Goal: Check status: Check status

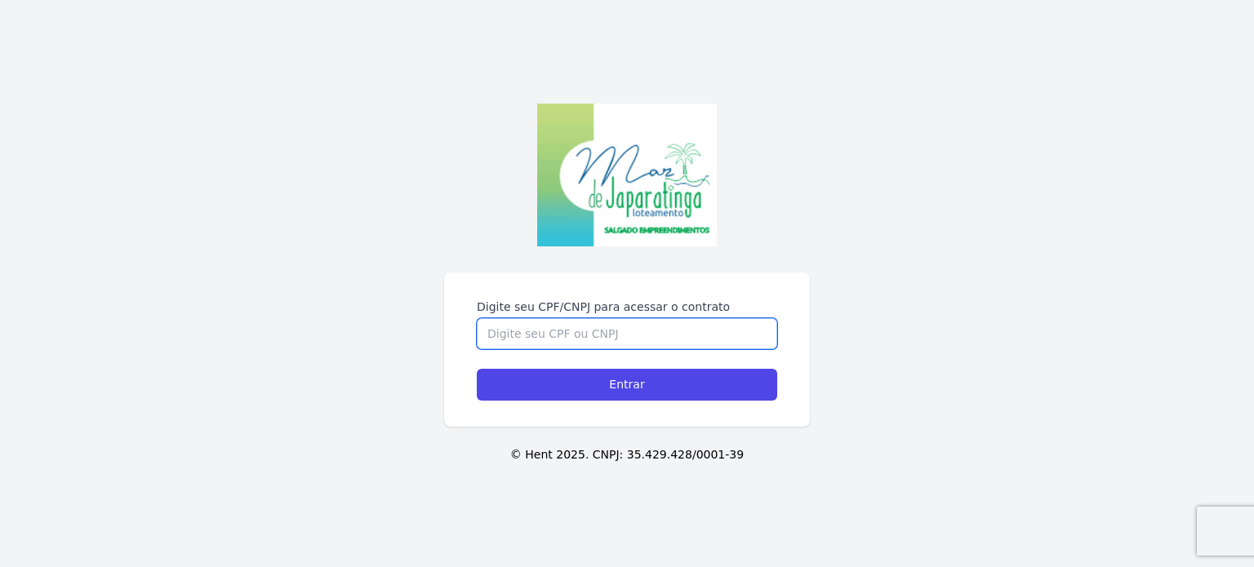
click at [529, 336] on input "Digite seu CPF/CNPJ para acessar o contrato" at bounding box center [627, 333] width 300 height 31
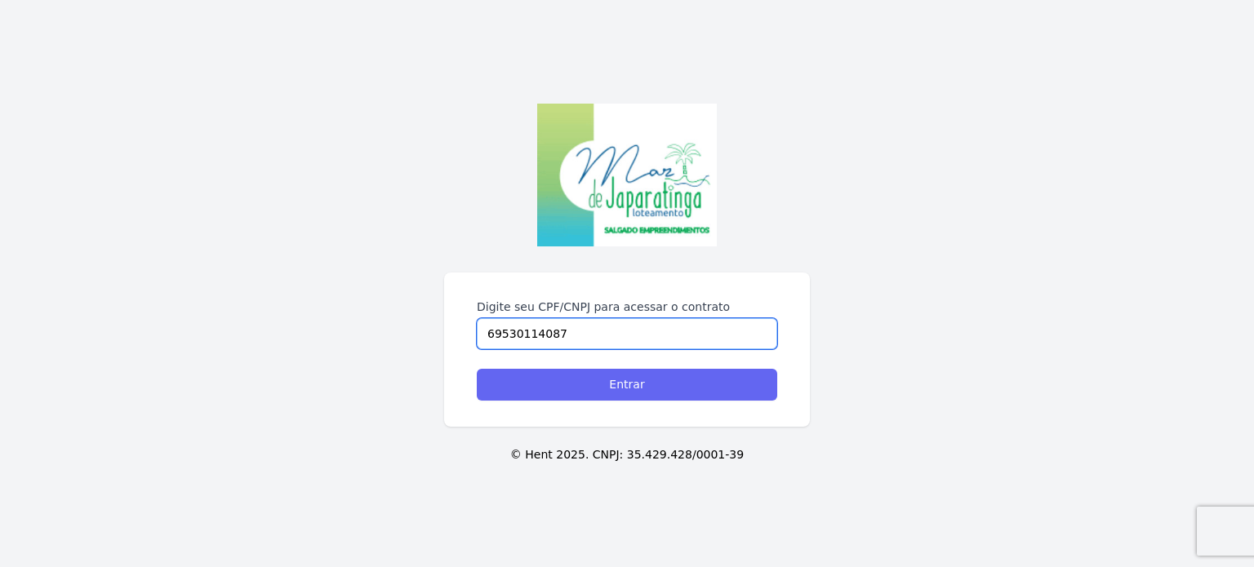
type input "69530114087"
click at [615, 388] on input "Entrar" at bounding box center [627, 385] width 300 height 32
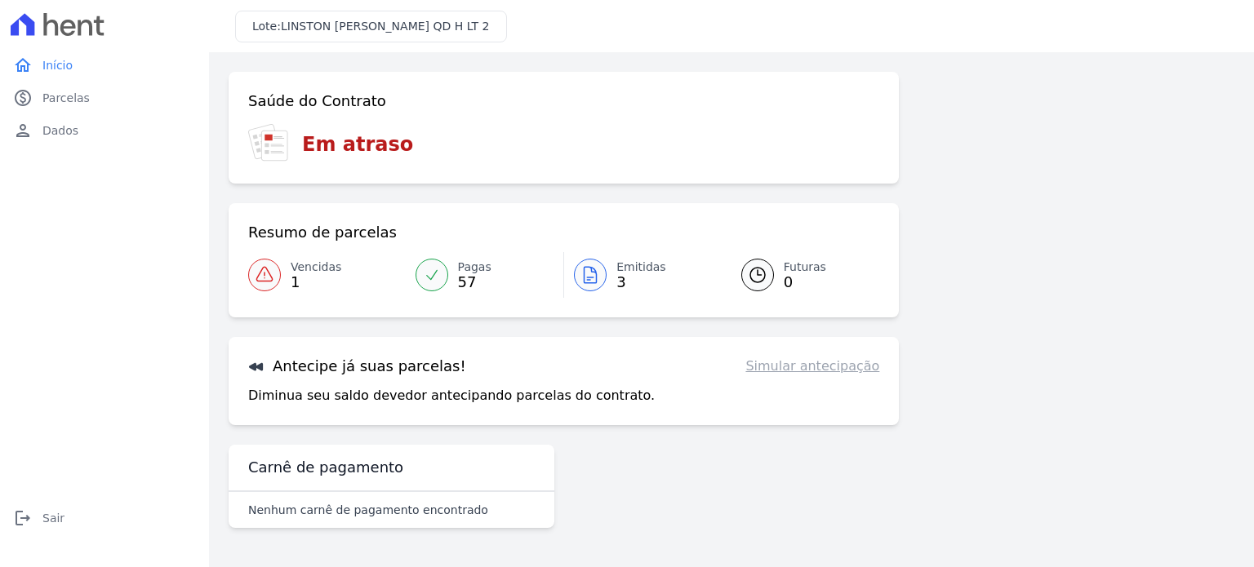
click at [268, 274] on icon at bounding box center [265, 275] width 20 height 20
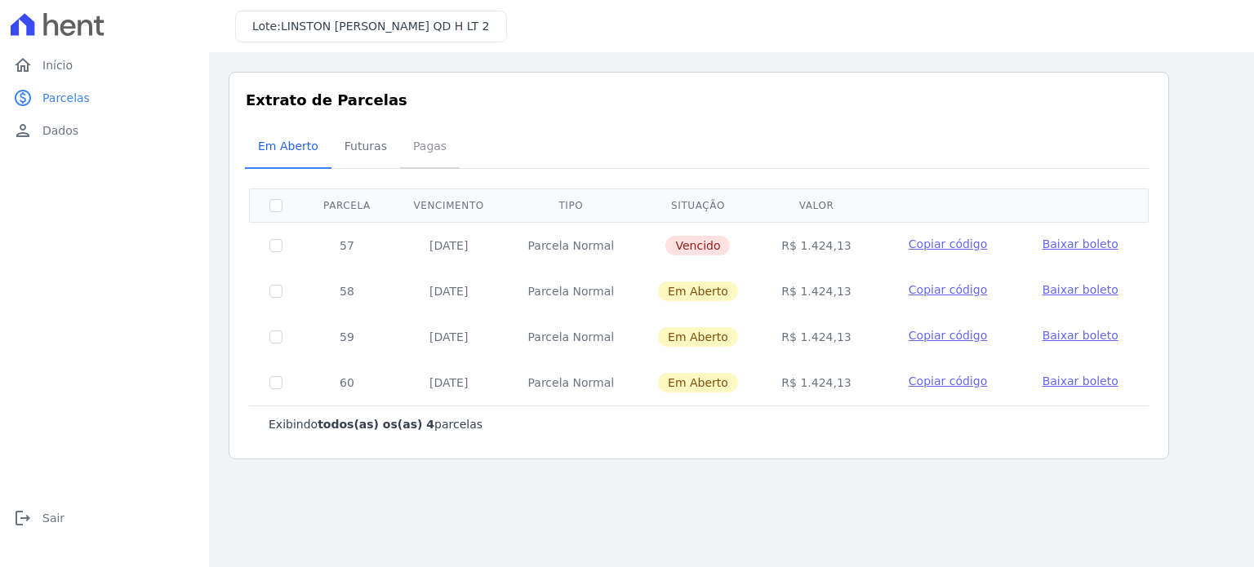
click at [435, 149] on span "Pagas" at bounding box center [429, 146] width 53 height 33
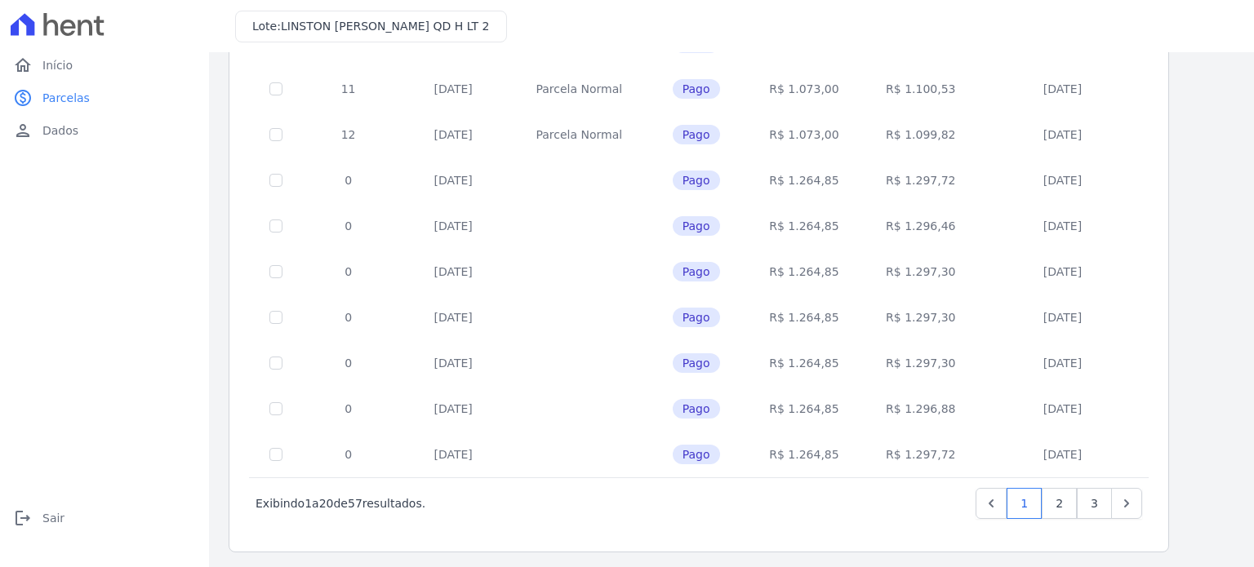
scroll to position [662, 0]
click at [1100, 501] on link "3" at bounding box center [1093, 501] width 35 height 31
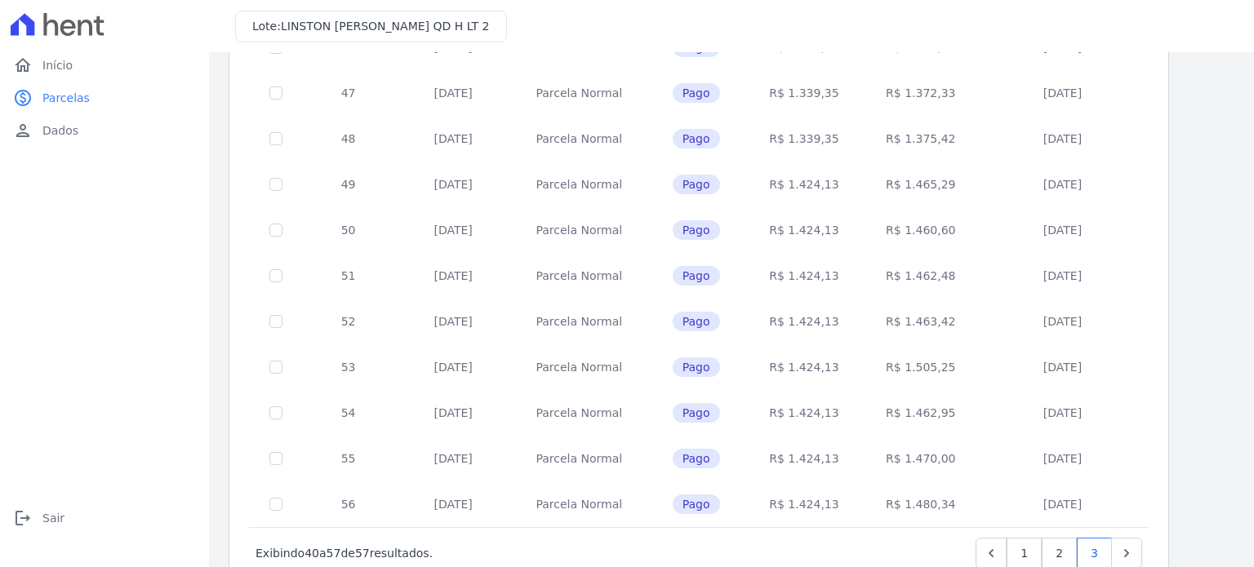
scroll to position [525, 0]
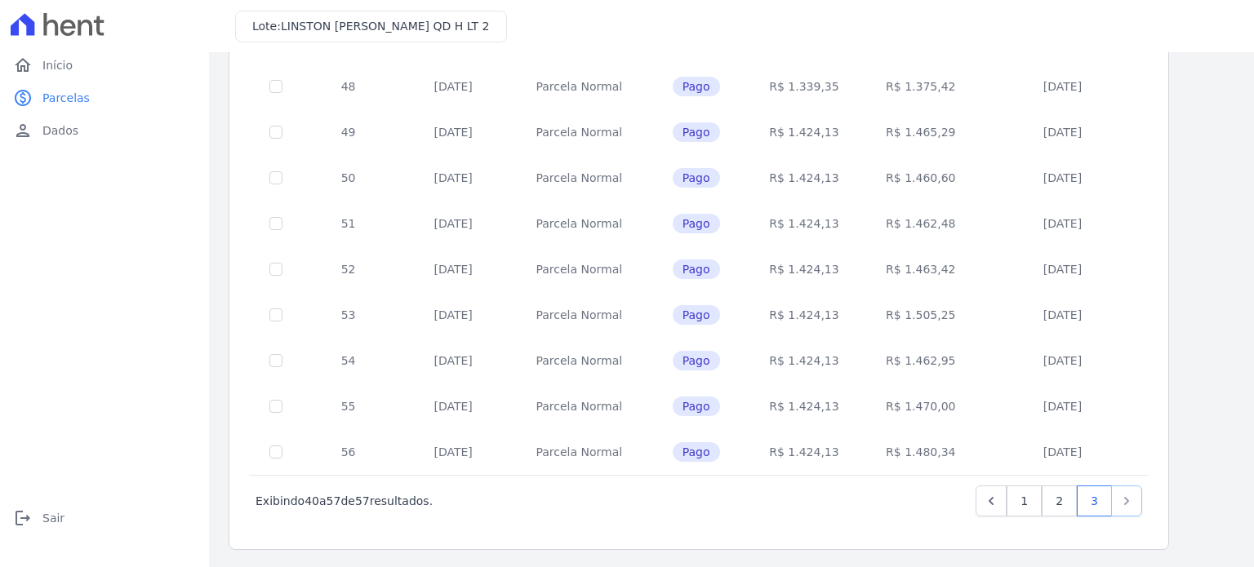
click at [1126, 498] on icon "Next" at bounding box center [1126, 501] width 5 height 8
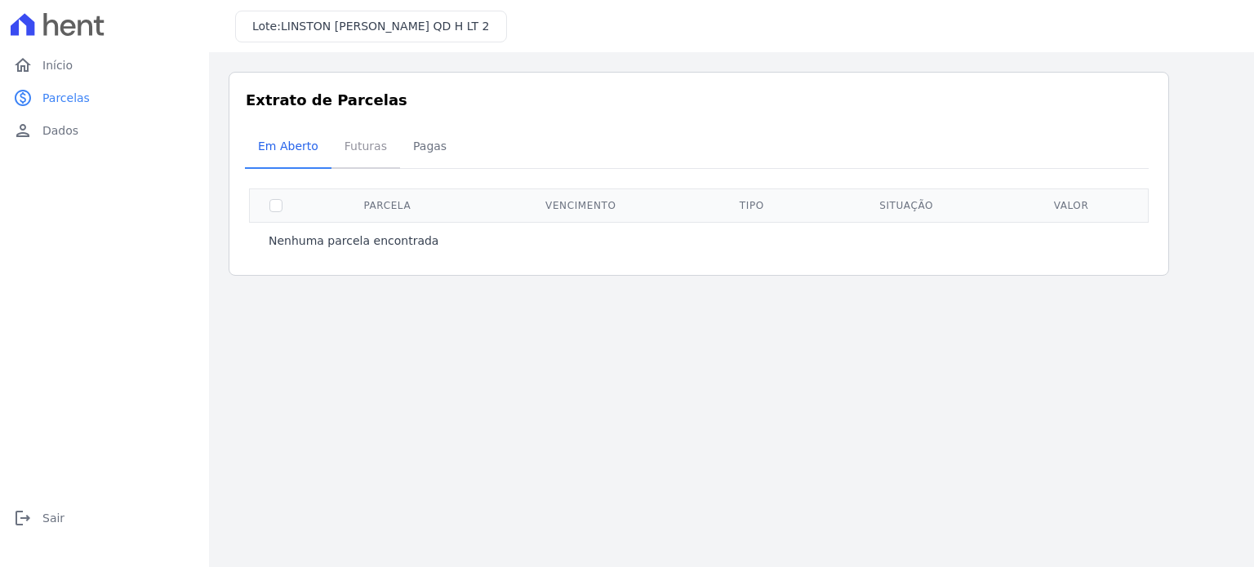
click at [353, 144] on span "Futuras" at bounding box center [366, 146] width 62 height 33
click at [304, 149] on span "Em Aberto" at bounding box center [288, 146] width 80 height 33
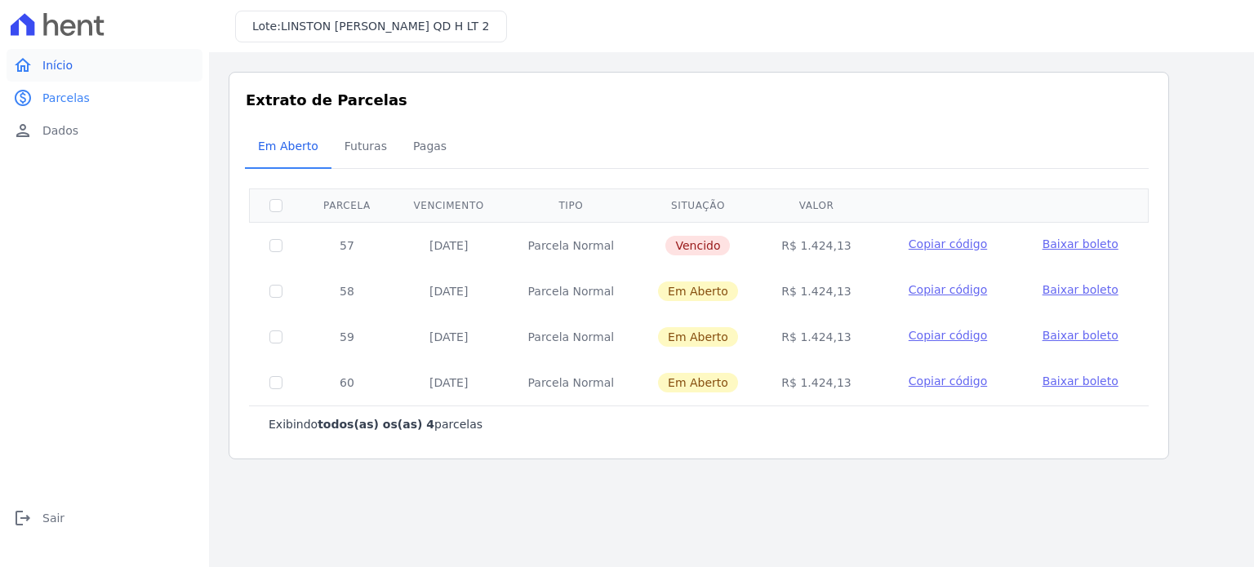
click at [51, 65] on span "Início" at bounding box center [57, 65] width 30 height 16
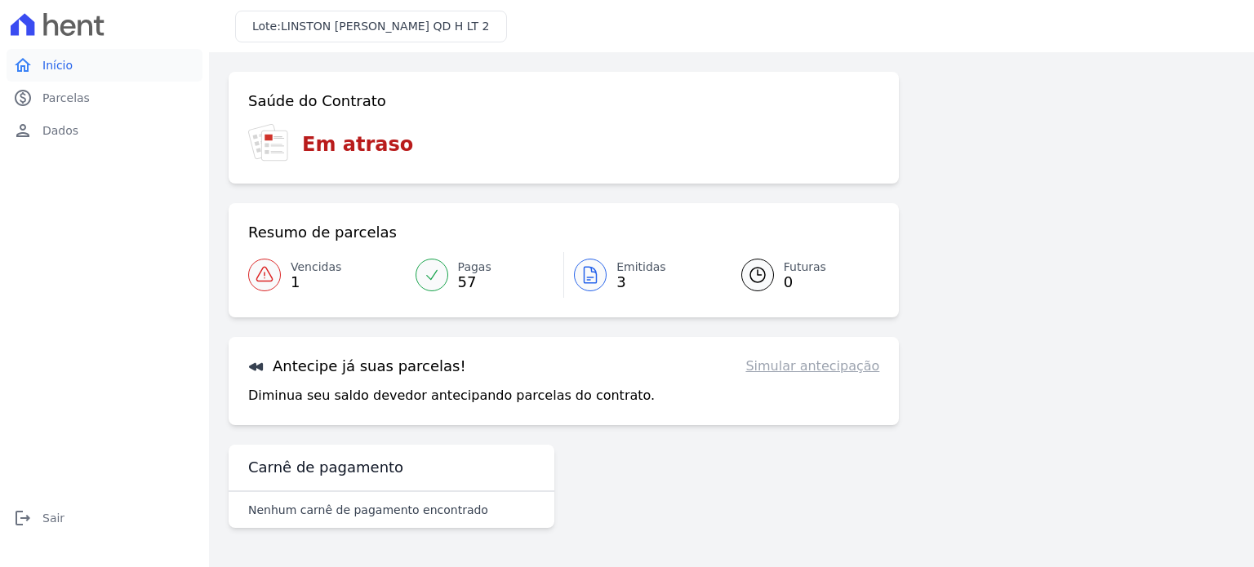
click at [56, 64] on span "Início" at bounding box center [57, 65] width 30 height 16
